Goal: Task Accomplishment & Management: Manage account settings

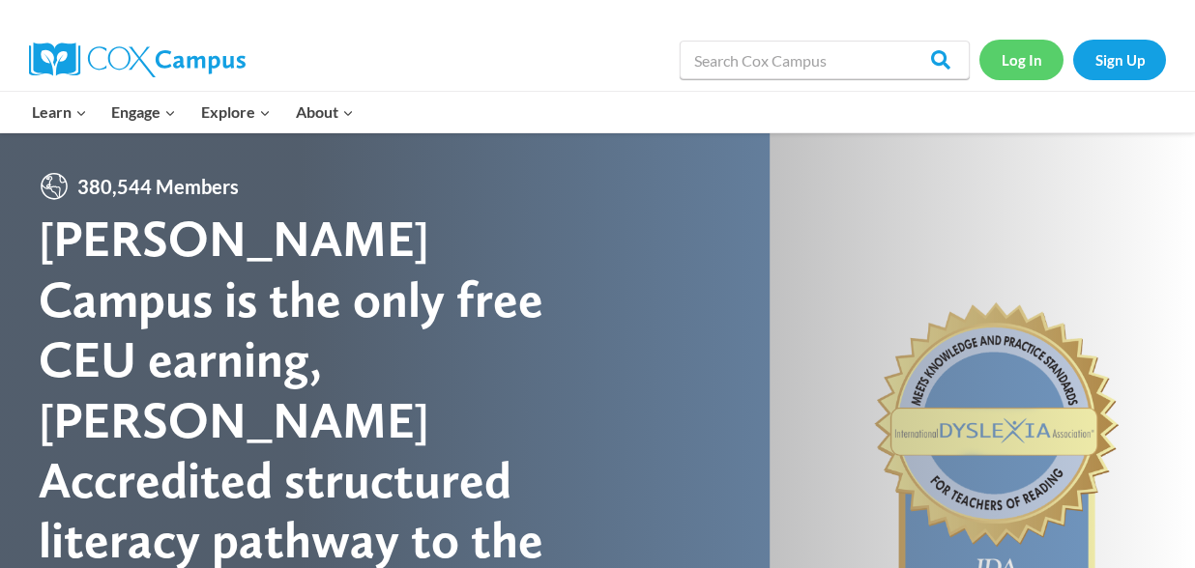
click at [1003, 61] on link "Log In" at bounding box center [1021, 60] width 84 height 40
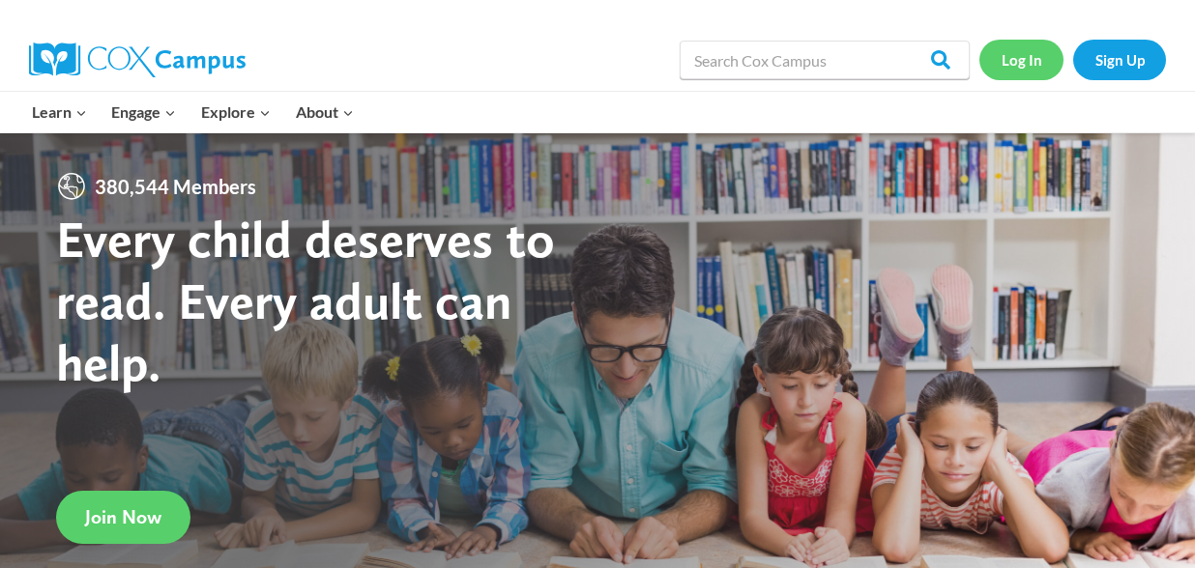
click at [1029, 61] on link "Log In" at bounding box center [1021, 60] width 84 height 40
